Goal: Transaction & Acquisition: Purchase product/service

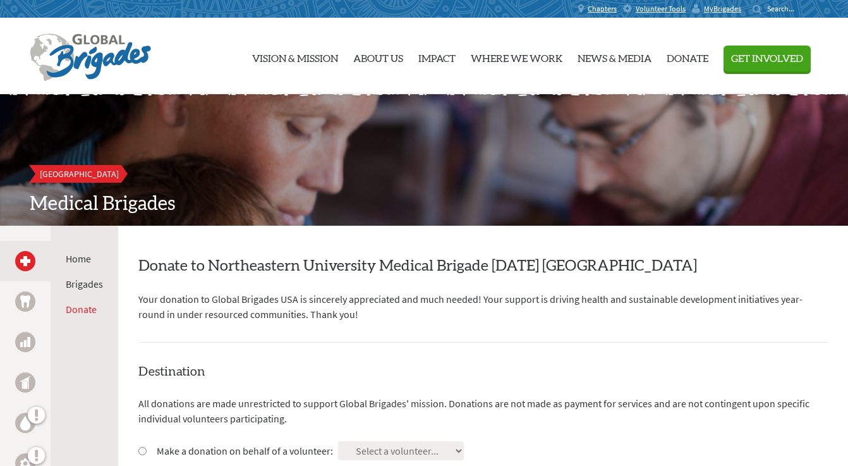
click at [397, 151] on div "Northeastern University Medical Brigades" at bounding box center [424, 159] width 848 height 131
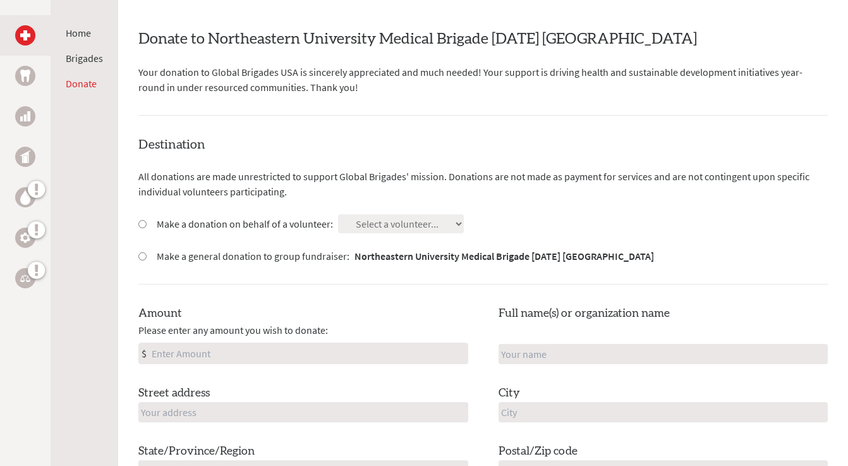
scroll to position [239, 0]
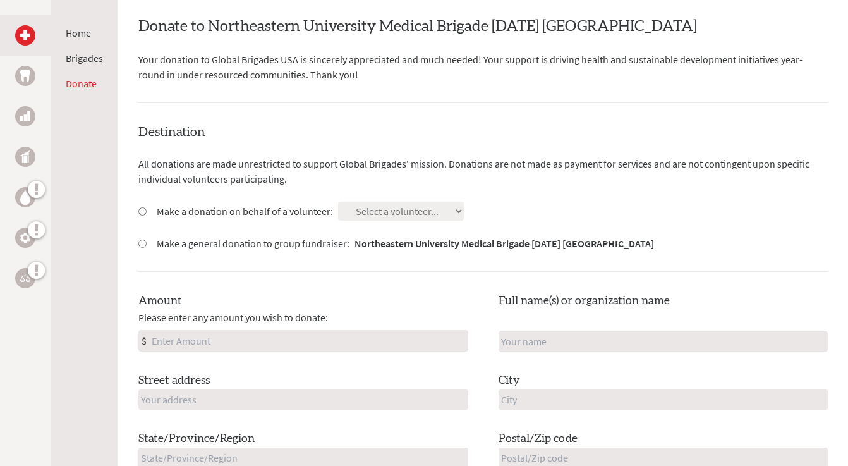
click at [158, 208] on label "Make a donation on behalf of a volunteer:" at bounding box center [245, 210] width 176 height 15
click at [147, 208] on input "Make a donation on behalf of a volunteer:" at bounding box center [142, 211] width 8 height 8
radio input "true"
click at [426, 209] on select "Select a volunteer... [PERSON_NAME] [PERSON_NAME] [PERSON_NAME] [PERSON_NAME] […" at bounding box center [401, 211] width 126 height 19
select select "6E9C93E2-6181-11EE-850A-42010A8A0021"
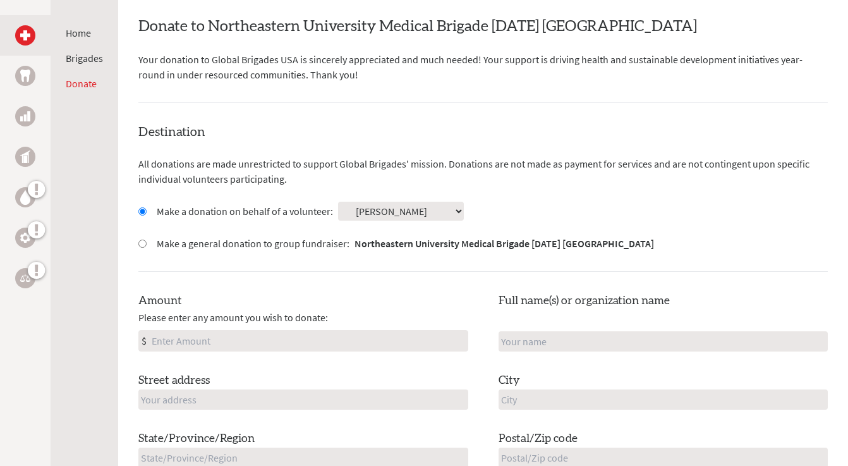
click at [415, 205] on select "Select a volunteer... [PERSON_NAME] [PERSON_NAME] [PERSON_NAME] [PERSON_NAME] […" at bounding box center [401, 211] width 126 height 19
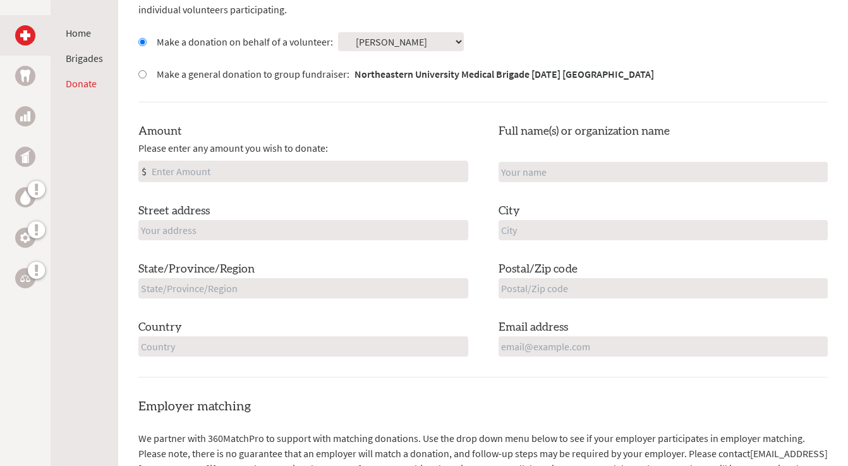
click at [339, 124] on div "Amount Please enter any amount you wish to donate: $" at bounding box center [303, 152] width 330 height 59
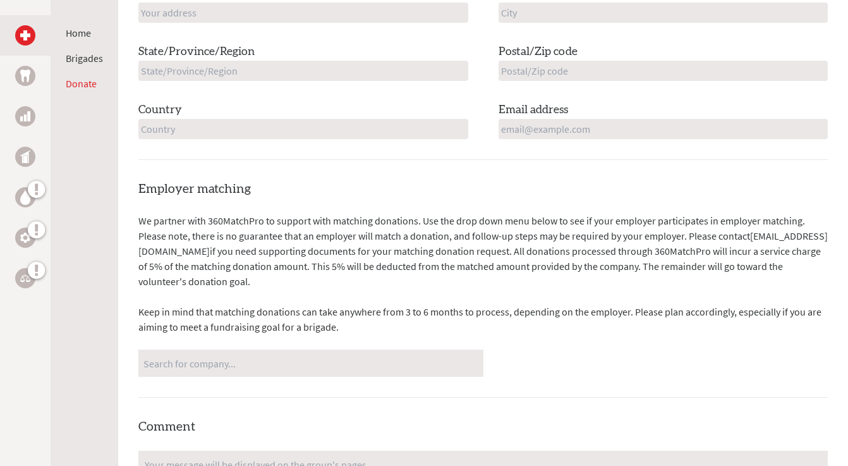
scroll to position [374, 0]
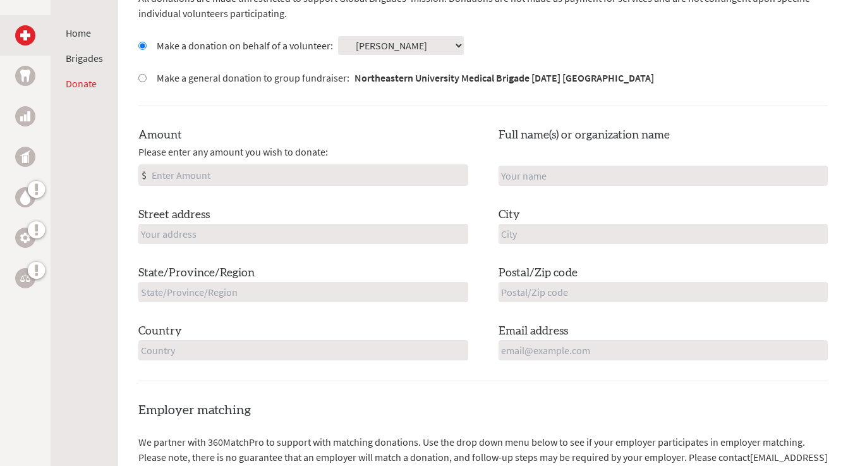
click at [391, 128] on div "Amount Please enter any amount you wish to donate: $" at bounding box center [303, 155] width 330 height 59
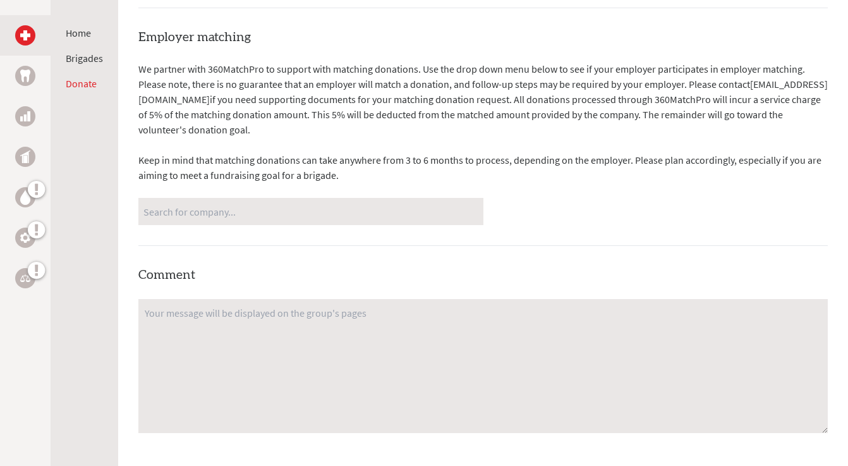
scroll to position [784, 0]
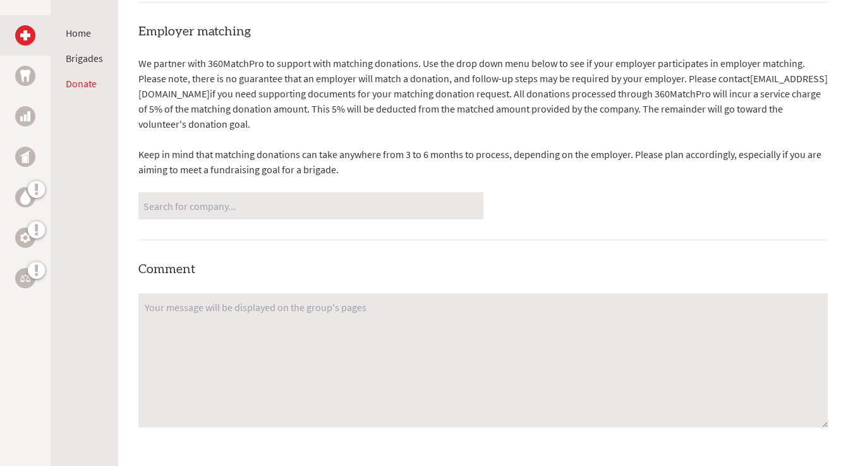
click at [354, 200] on input "Search for company..." at bounding box center [310, 206] width 335 height 22
click at [369, 176] on div "We partner with 360MatchPro to support with matching donations. Use the drop do…" at bounding box center [482, 138] width 689 height 164
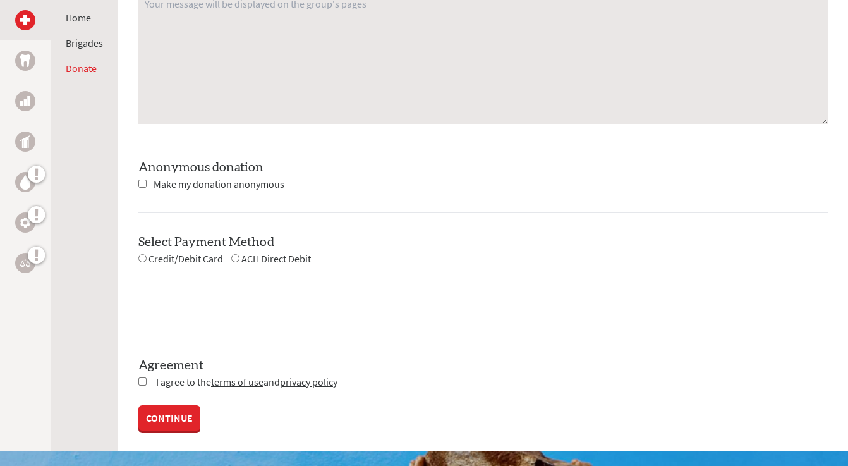
scroll to position [1101, 0]
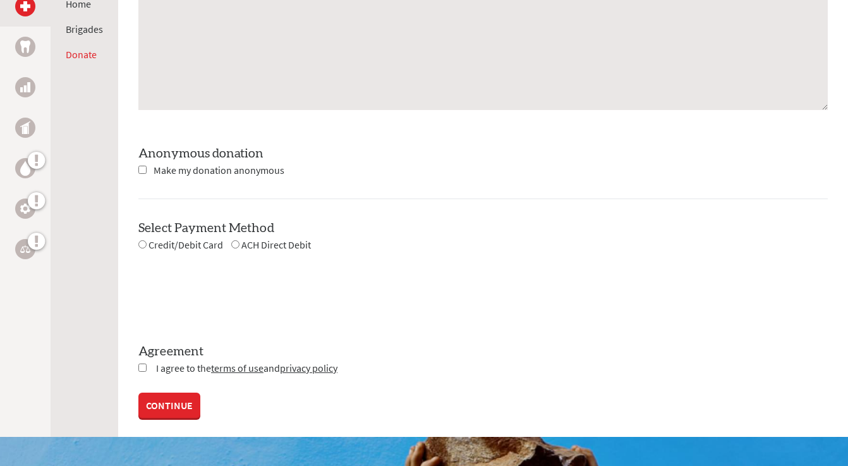
click at [168, 400] on link "CONTINUE" at bounding box center [169, 404] width 62 height 25
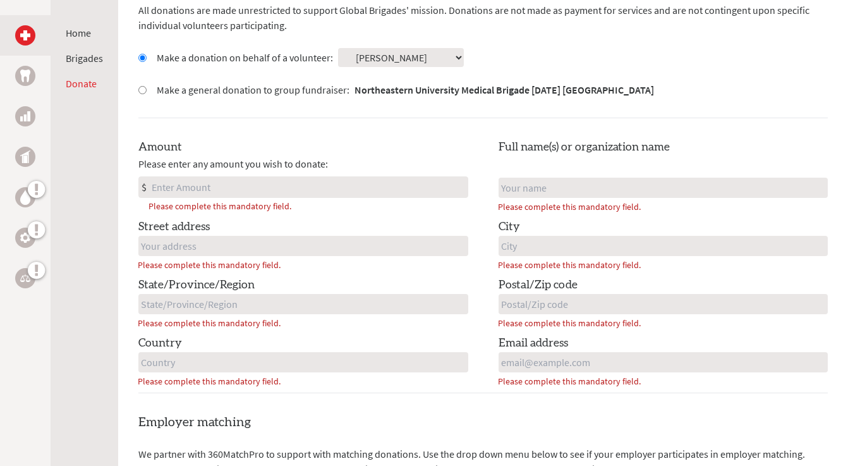
scroll to position [362, 0]
